Goal: Transaction & Acquisition: Download file/media

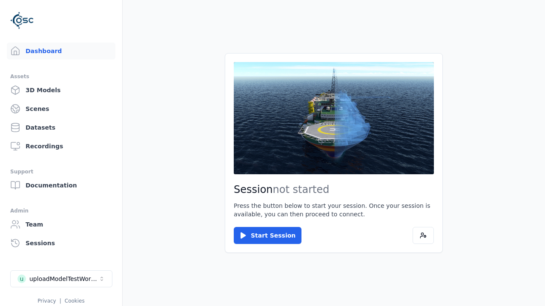
click at [33, 79] on div "Assets" at bounding box center [61, 76] width 102 height 10
click at [57, 77] on div "Assets" at bounding box center [61, 76] width 102 height 10
click at [35, 92] on link "3D Models" at bounding box center [61, 90] width 108 height 17
click at [57, 90] on link "3D Models" at bounding box center [61, 90] width 108 height 17
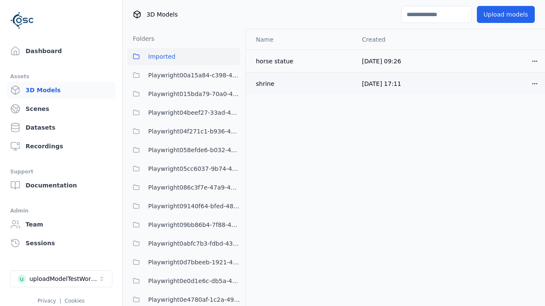
click at [532, 83] on icon "button" at bounding box center [534, 83] width 5 height 1
click at [520, 83] on html "Support Dashboard Assets 3D Models Scenes Datasets Recordings Support Documenta…" at bounding box center [272, 153] width 545 height 306
click at [493, 146] on div "Download" at bounding box center [501, 144] width 50 height 14
click at [501, 144] on div "Download" at bounding box center [501, 144] width 50 height 14
click at [46, 57] on link "Dashboard" at bounding box center [61, 51] width 108 height 17
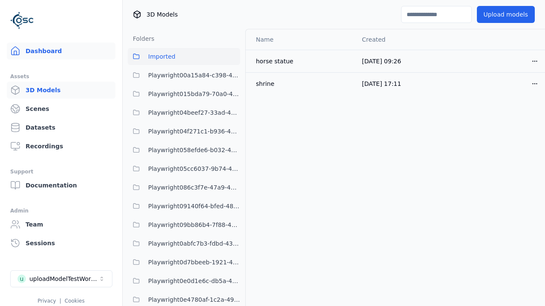
click at [57, 51] on link "Dashboard" at bounding box center [61, 51] width 108 height 17
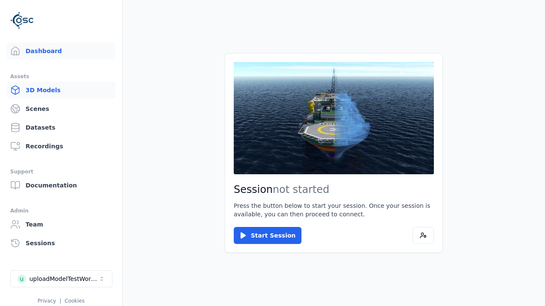
click at [33, 85] on link "3D Models" at bounding box center [61, 90] width 108 height 17
click at [57, 90] on link "3D Models" at bounding box center [61, 90] width 108 height 17
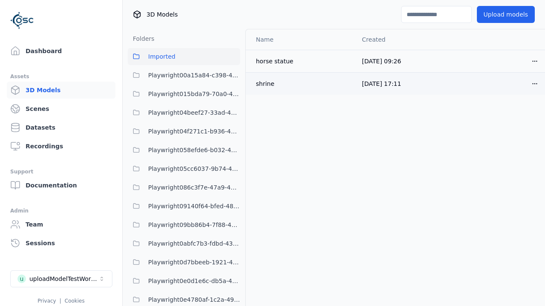
click at [531, 80] on icon "button" at bounding box center [534, 83] width 7 height 7
click at [520, 83] on html "Support Dashboard Assets 3D Models Scenes Datasets Recordings Support Documenta…" at bounding box center [272, 153] width 545 height 306
click at [487, 146] on div "Download" at bounding box center [501, 144] width 50 height 14
click at [501, 144] on div "Download" at bounding box center [501, 144] width 50 height 14
